Goal: Information Seeking & Learning: Learn about a topic

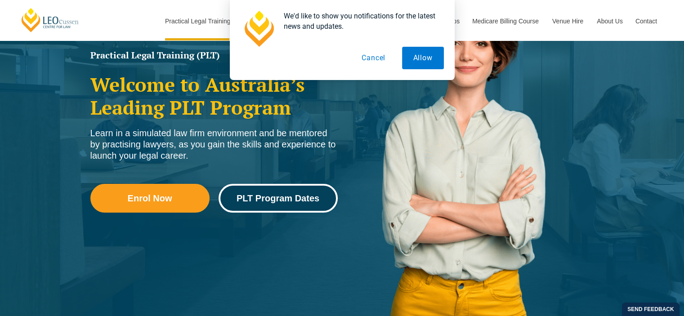
click at [325, 197] on span "PLT Program Dates" at bounding box center [278, 198] width 107 height 9
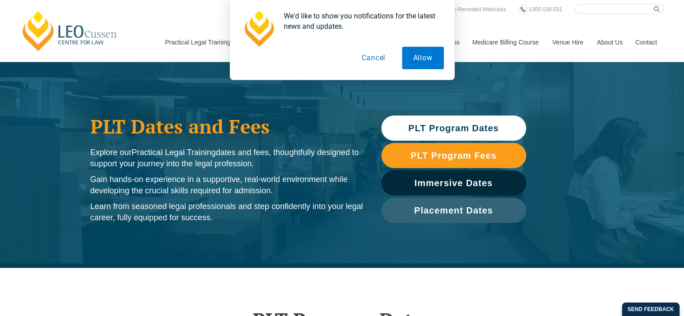
click at [514, 121] on link "PLT Program Dates" at bounding box center [453, 128] width 145 height 25
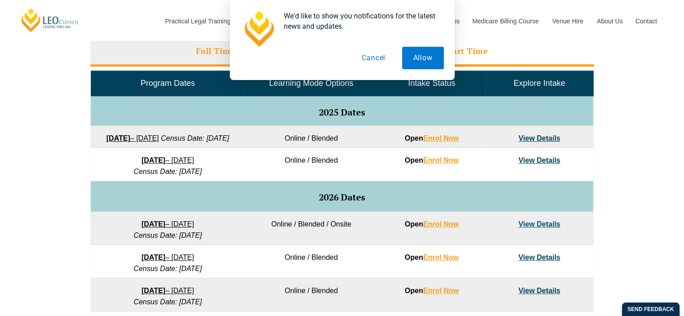
scroll to position [416, 0]
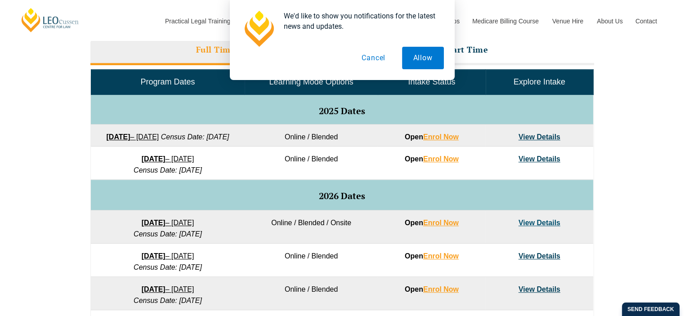
click at [374, 61] on button "Cancel" at bounding box center [373, 58] width 46 height 22
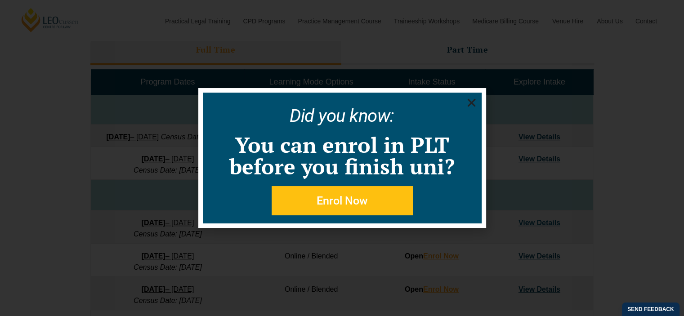
click at [471, 103] on use "Close" at bounding box center [471, 103] width 8 height 8
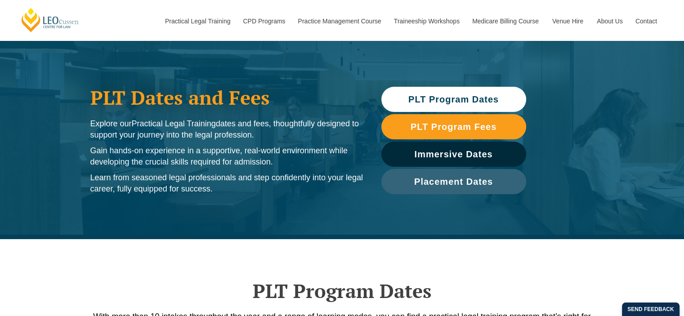
scroll to position [0, 0]
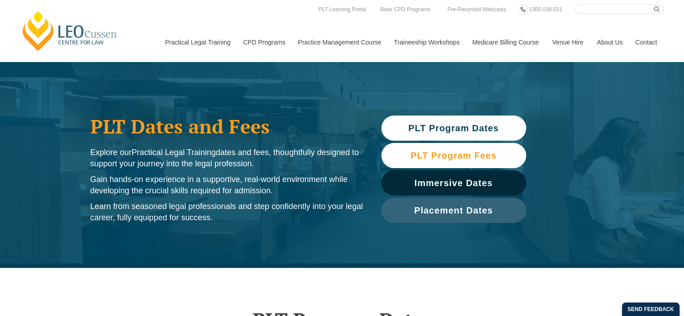
click at [514, 153] on span "PLT Program Fees" at bounding box center [454, 155] width 136 height 9
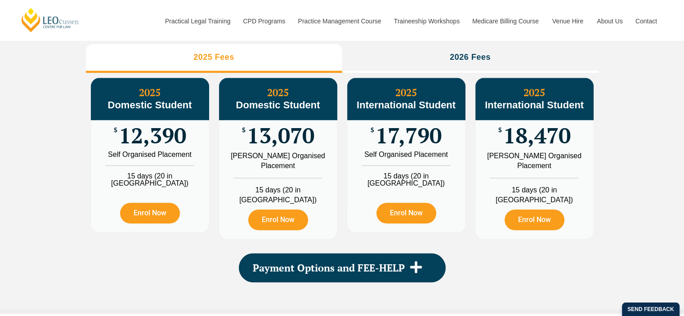
scroll to position [1052, 0]
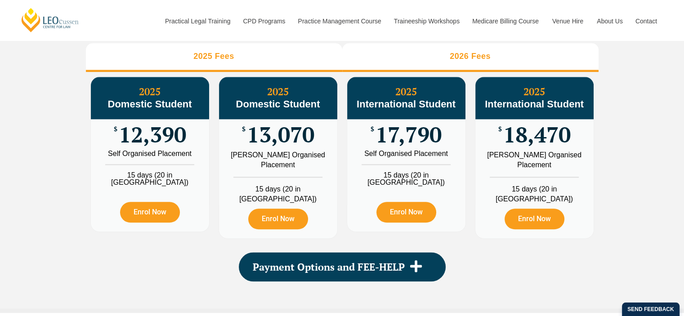
click at [568, 65] on li "2026 Fees" at bounding box center [470, 57] width 256 height 29
click at [300, 72] on li "2025 Fees" at bounding box center [214, 57] width 256 height 29
click at [562, 72] on li "2026 Fees" at bounding box center [470, 57] width 256 height 29
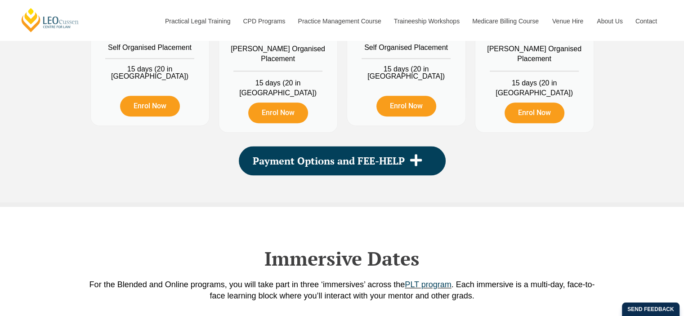
scroll to position [1162, 0]
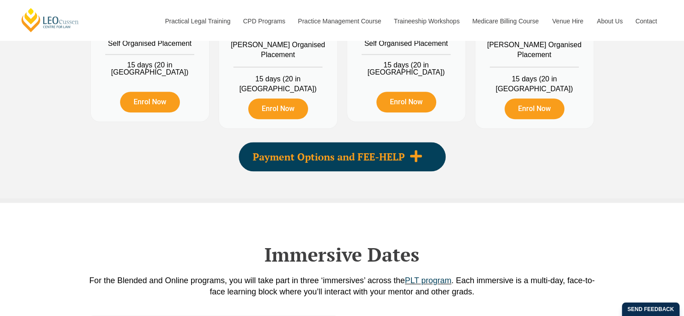
click at [426, 164] on span at bounding box center [416, 156] width 22 height 15
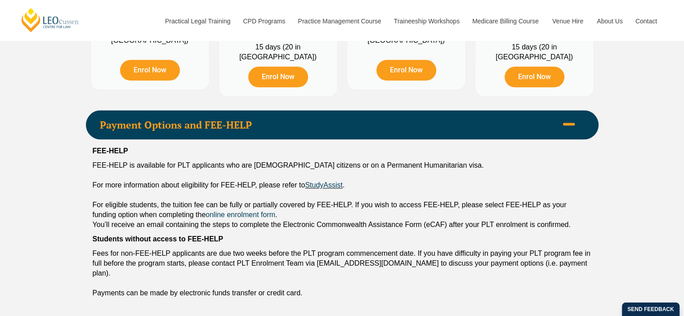
scroll to position [1177, 0]
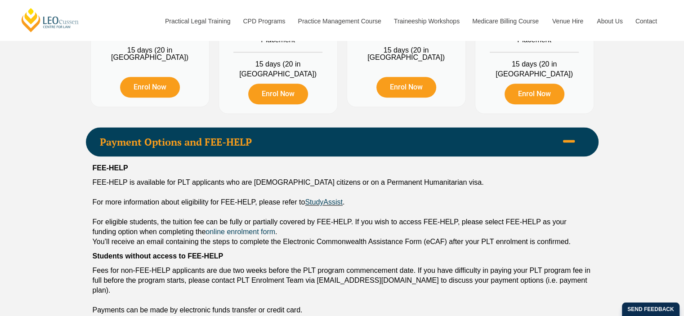
click at [480, 156] on div "Payment Options and FEE-HELP" at bounding box center [342, 141] width 513 height 29
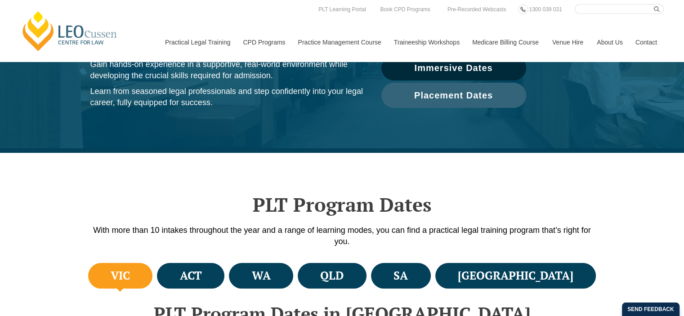
scroll to position [0, 0]
